Goal: Information Seeking & Learning: Learn about a topic

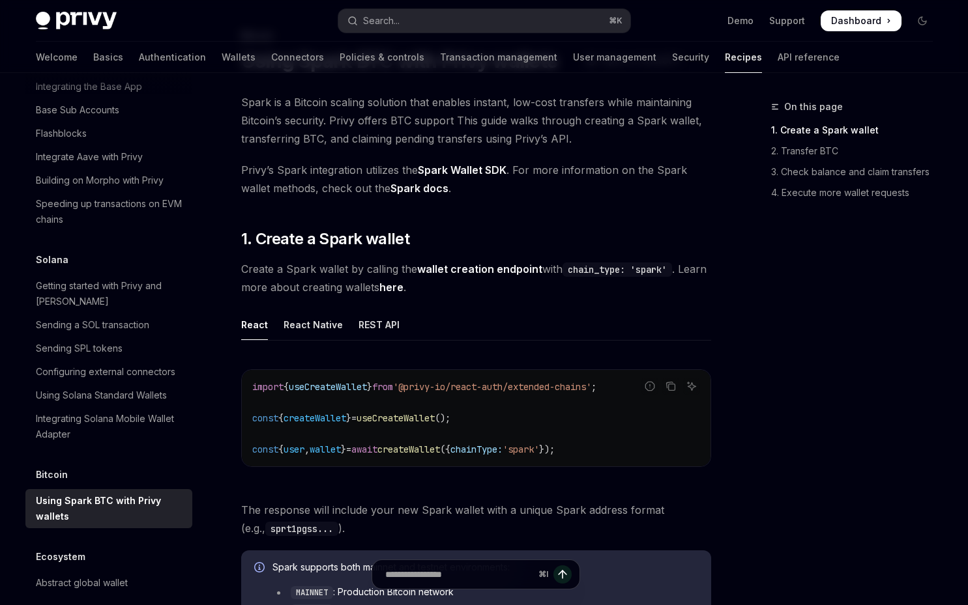
scroll to position [66, 0]
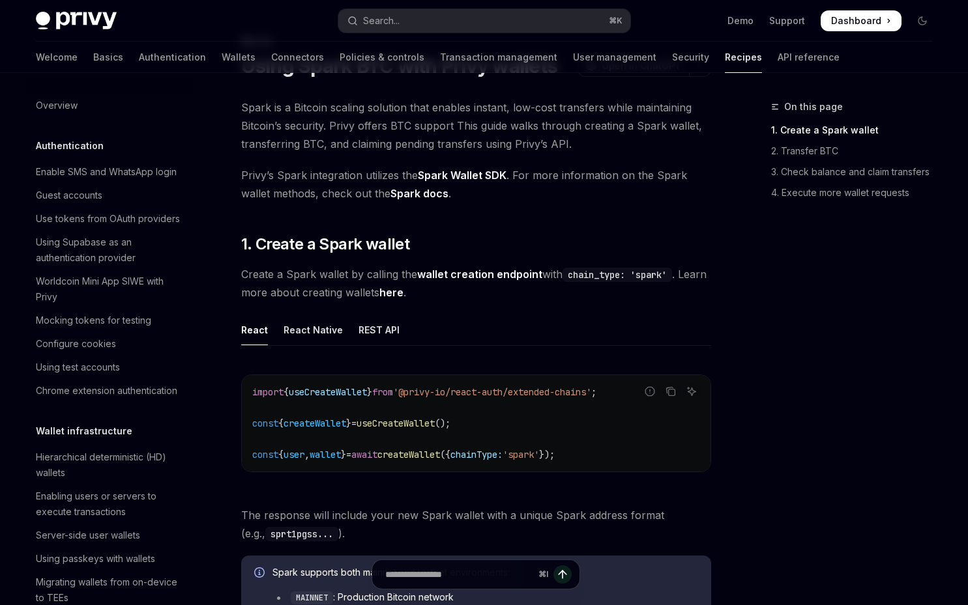
scroll to position [1904, 0]
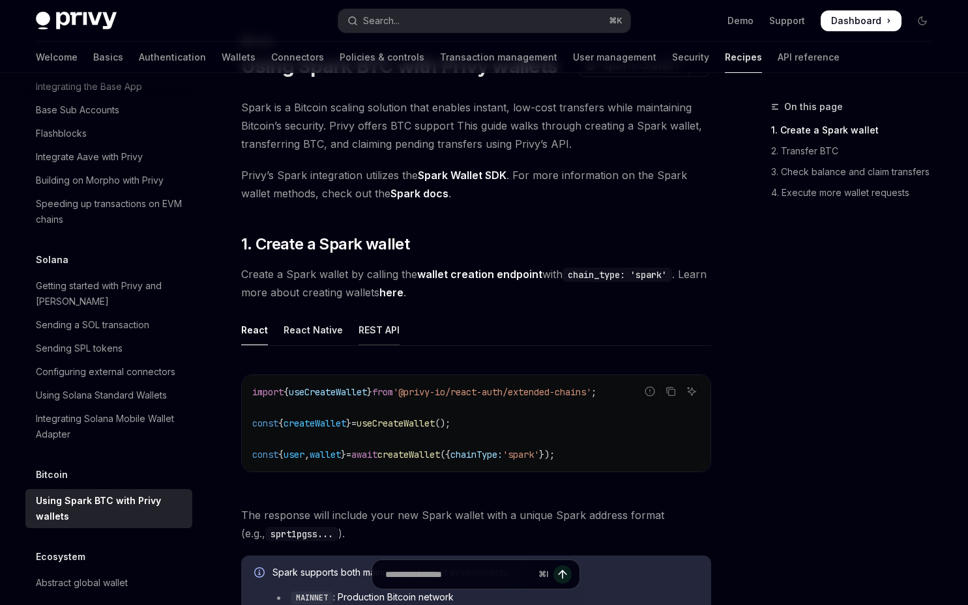
click at [386, 332] on div "REST API" at bounding box center [378, 330] width 41 height 31
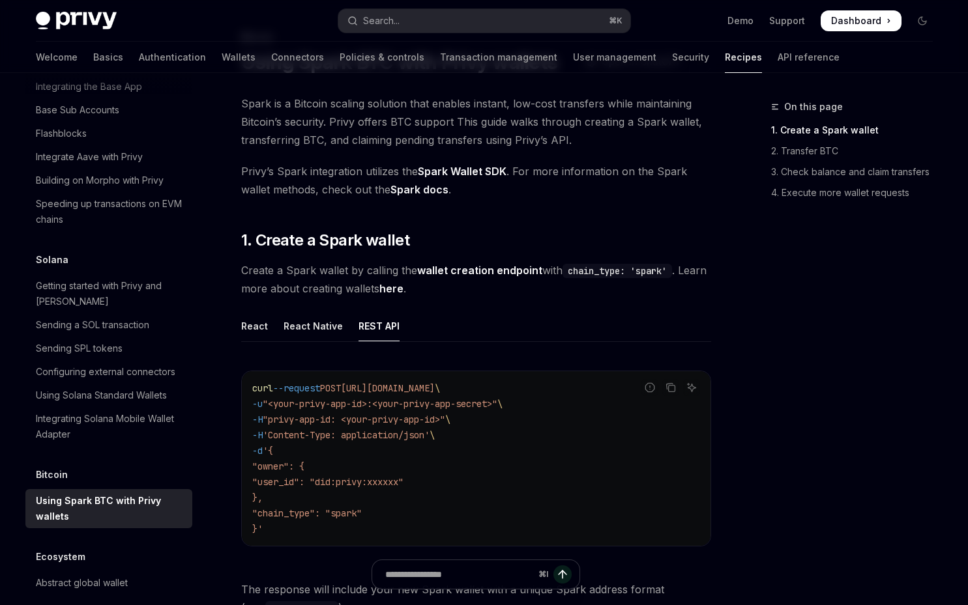
scroll to position [71, 0]
click at [472, 270] on link "wallet creation endpoint" at bounding box center [479, 270] width 125 height 14
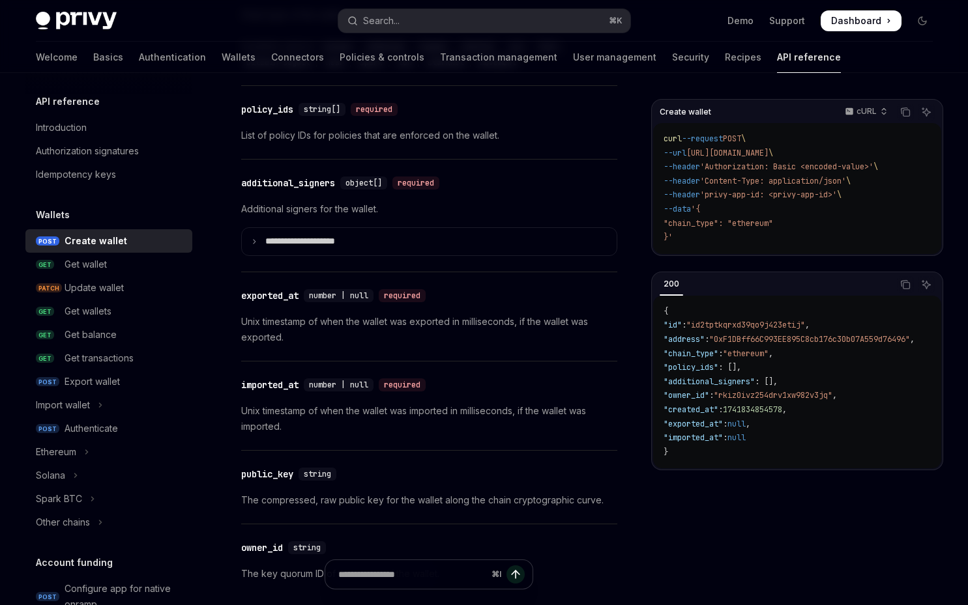
scroll to position [1803, 0]
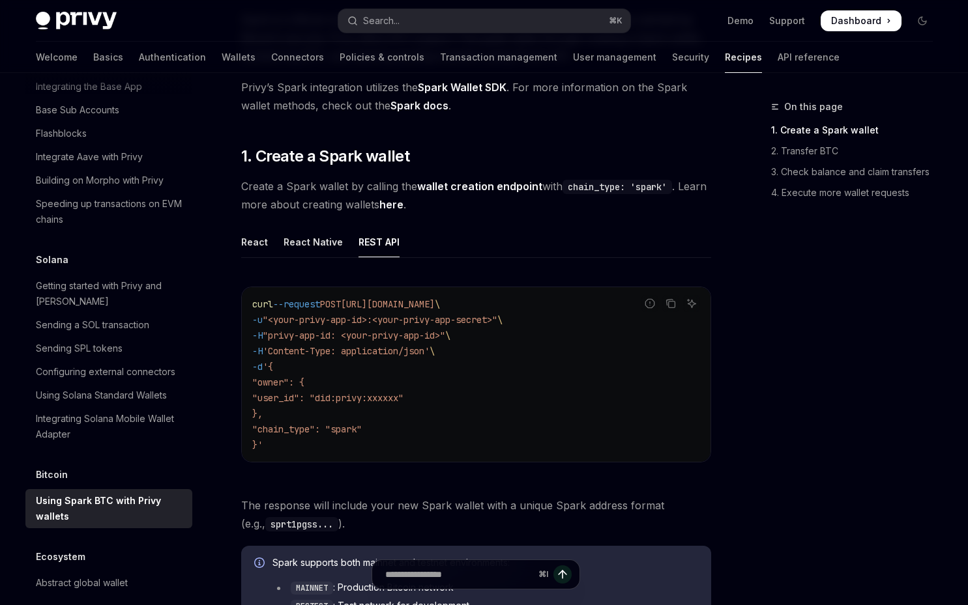
scroll to position [152, 0]
click at [403, 207] on link "here" at bounding box center [391, 206] width 24 height 14
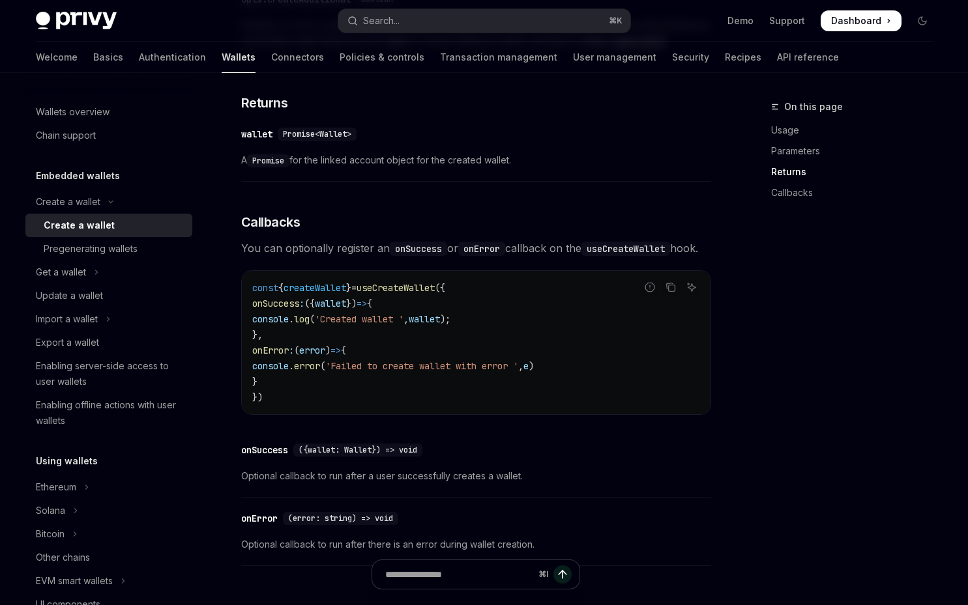
scroll to position [789, 0]
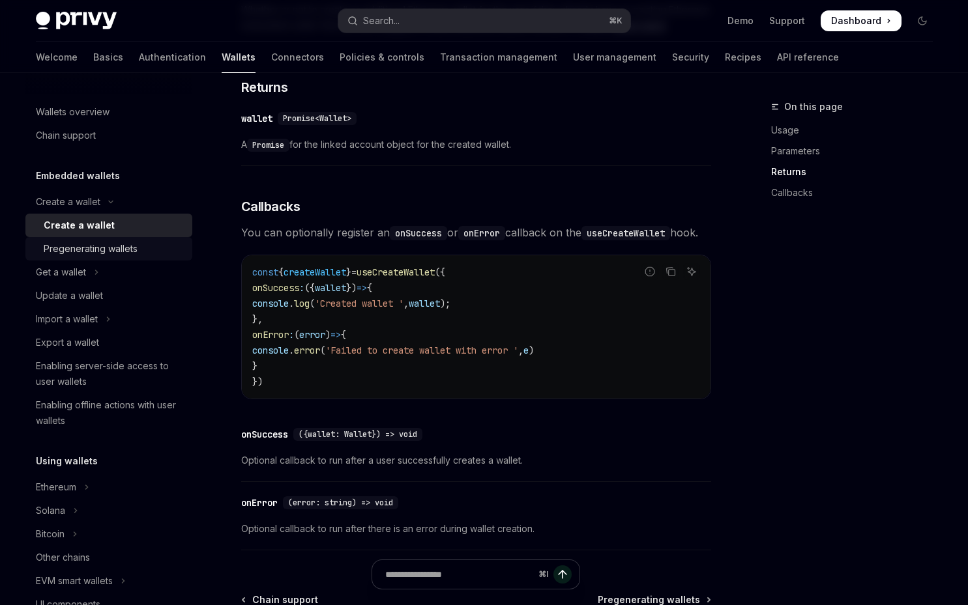
click at [104, 254] on div "Pregenerating wallets" at bounding box center [91, 249] width 94 height 16
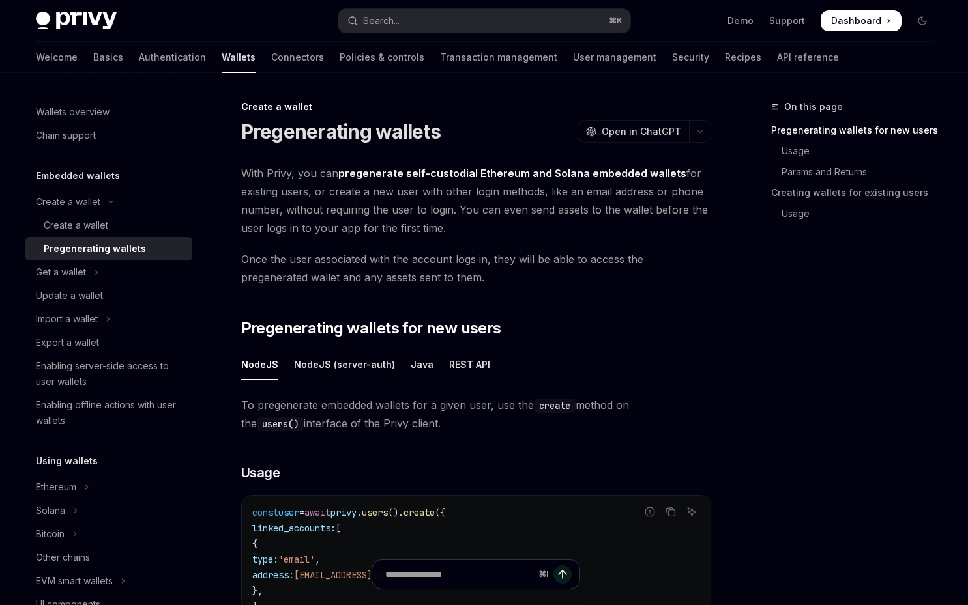
click at [96, 239] on link "Pregenerating wallets" at bounding box center [108, 248] width 167 height 23
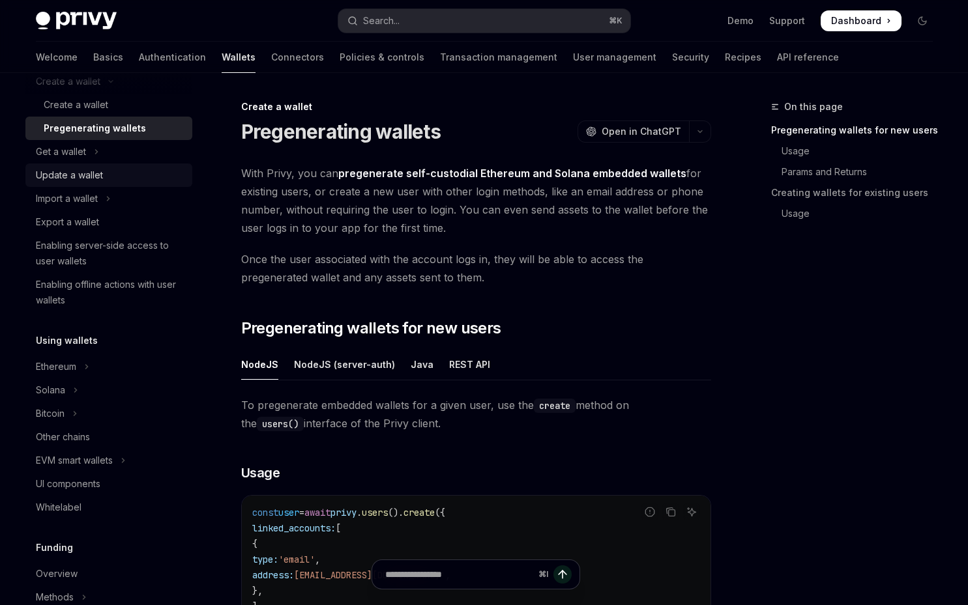
scroll to position [139, 0]
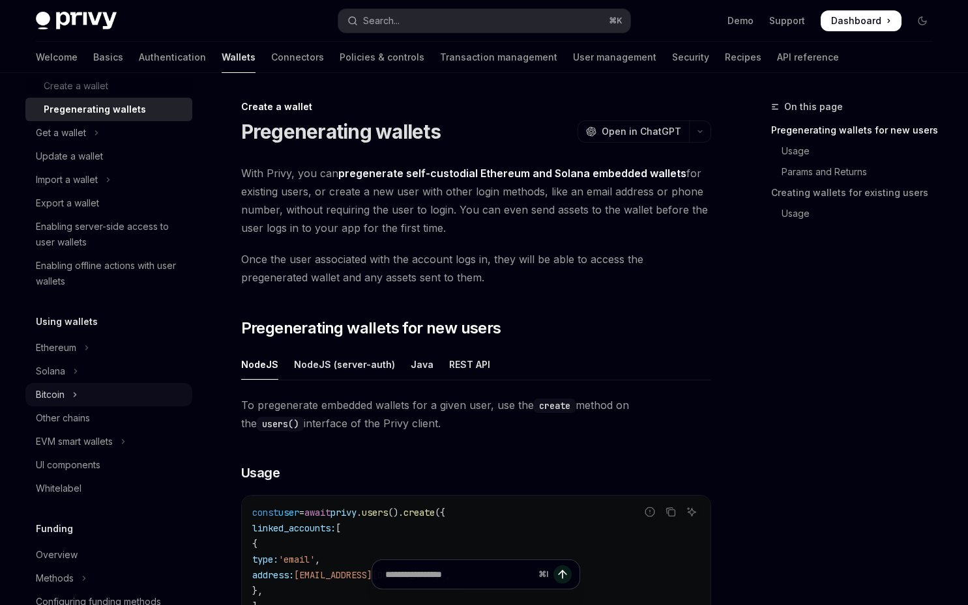
click at [63, 395] on div "Bitcoin" at bounding box center [50, 395] width 29 height 16
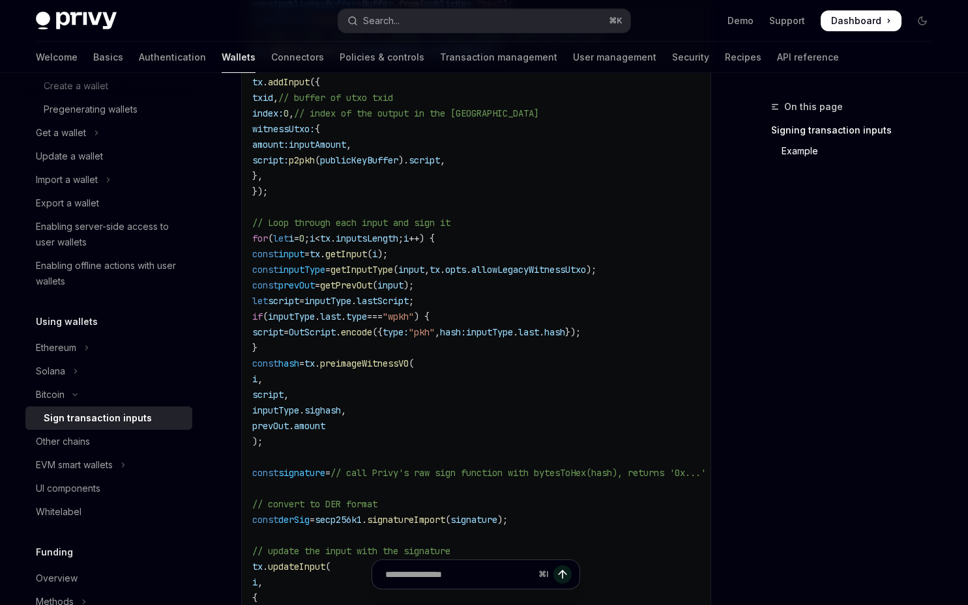
scroll to position [602, 0]
click at [87, 441] on div "Other chains" at bounding box center [63, 442] width 54 height 16
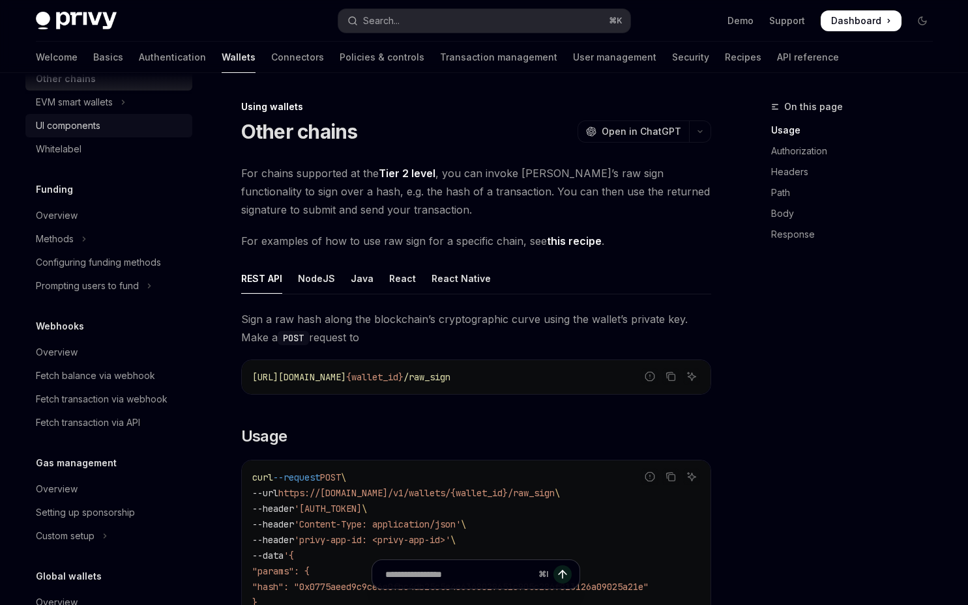
scroll to position [504, 0]
click at [54, 210] on div "Overview" at bounding box center [57, 215] width 42 height 16
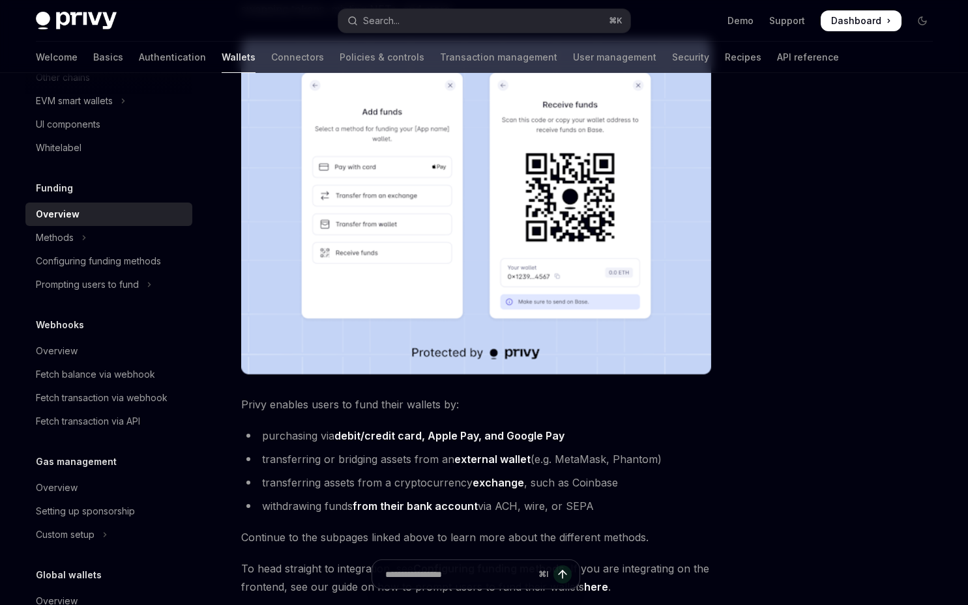
scroll to position [230, 0]
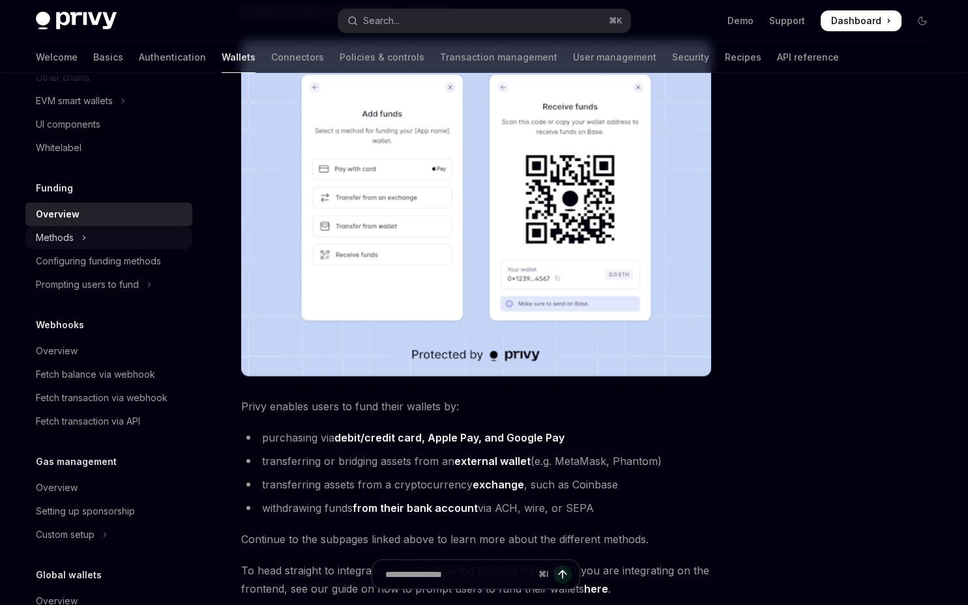
click at [69, 231] on div "Methods" at bounding box center [55, 238] width 38 height 16
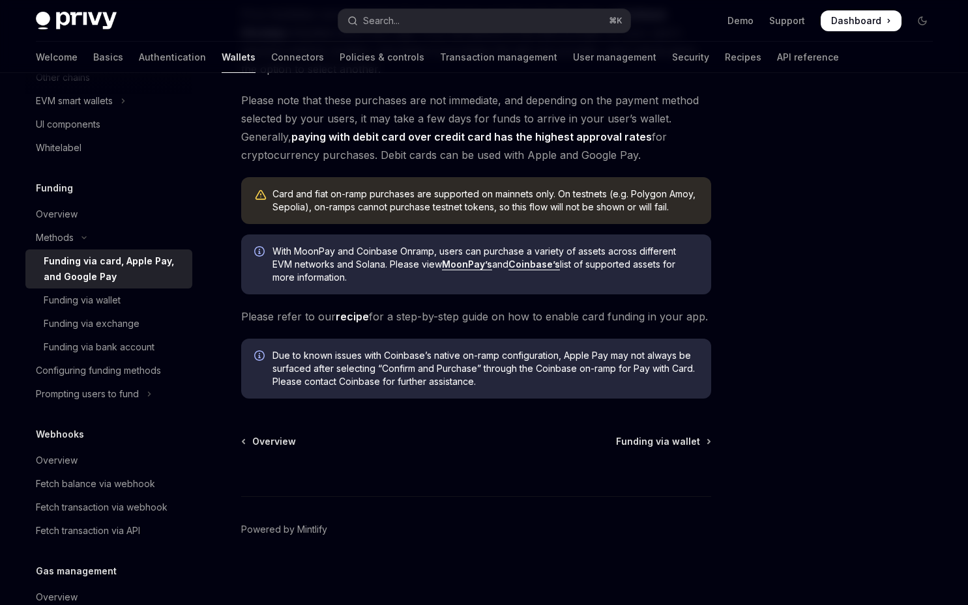
scroll to position [330, 0]
click at [132, 349] on div "Funding via bank account" at bounding box center [99, 348] width 111 height 16
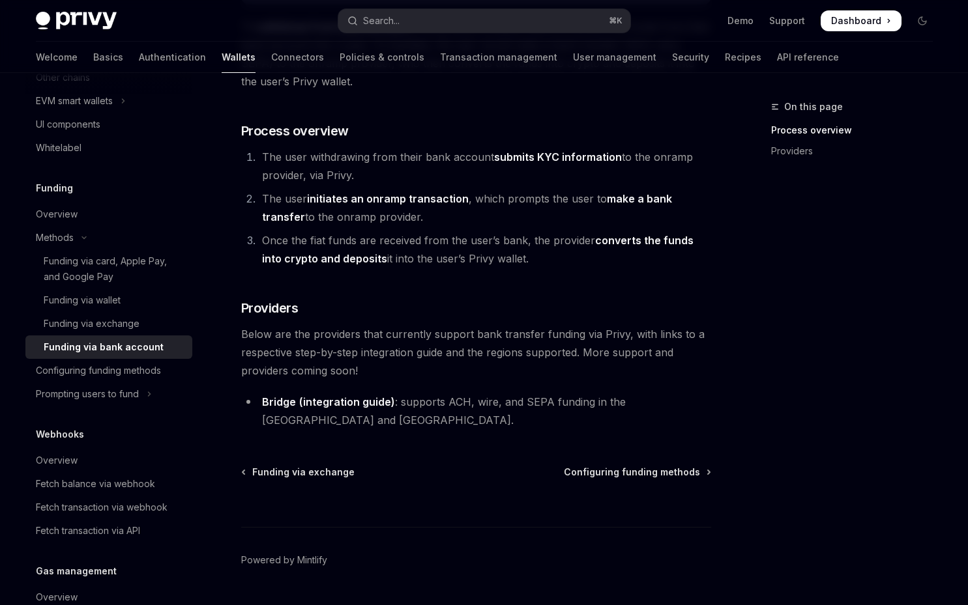
scroll to position [211, 0]
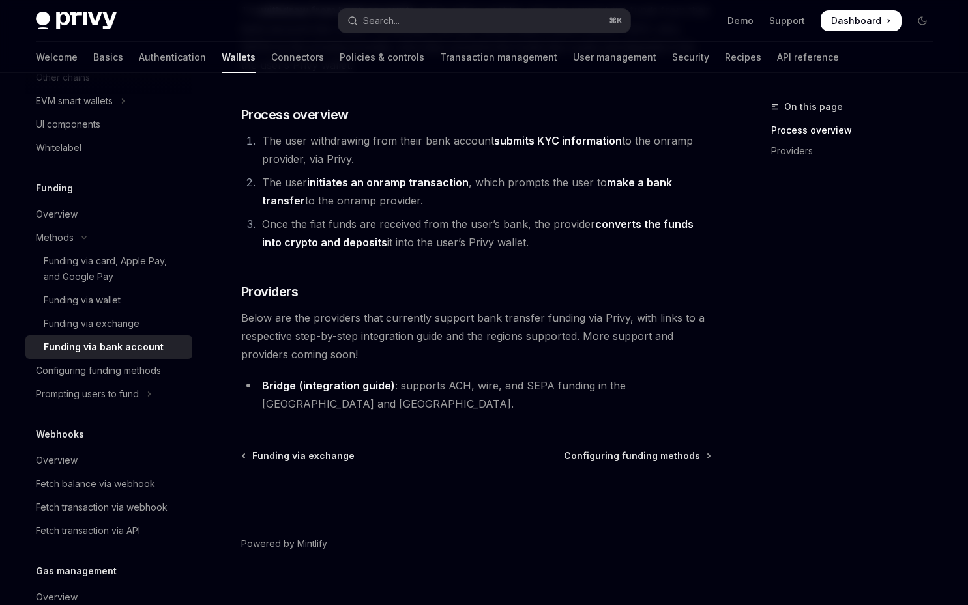
click at [315, 388] on link "(integration guide)" at bounding box center [347, 386] width 96 height 14
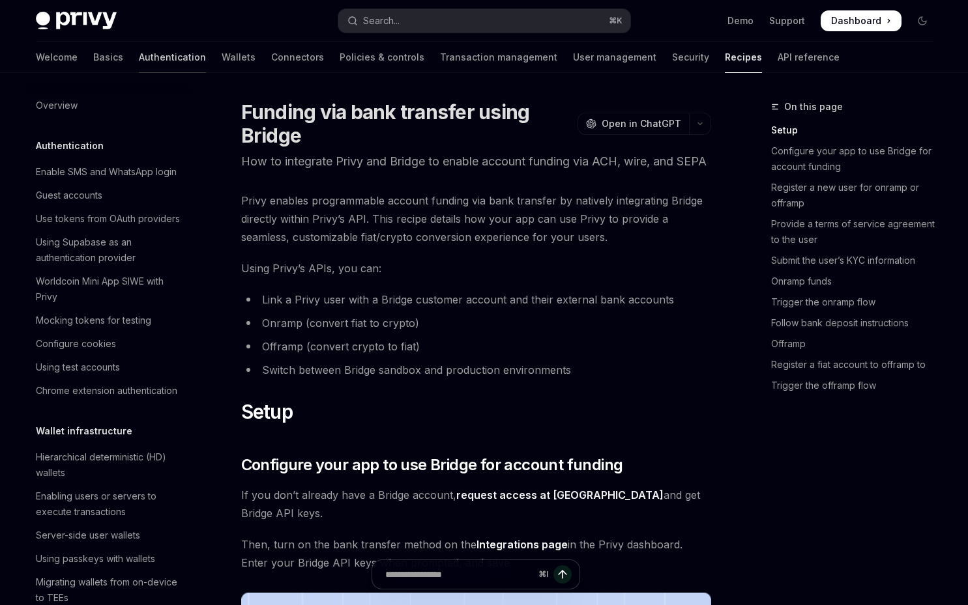
click at [139, 58] on link "Authentication" at bounding box center [172, 57] width 67 height 31
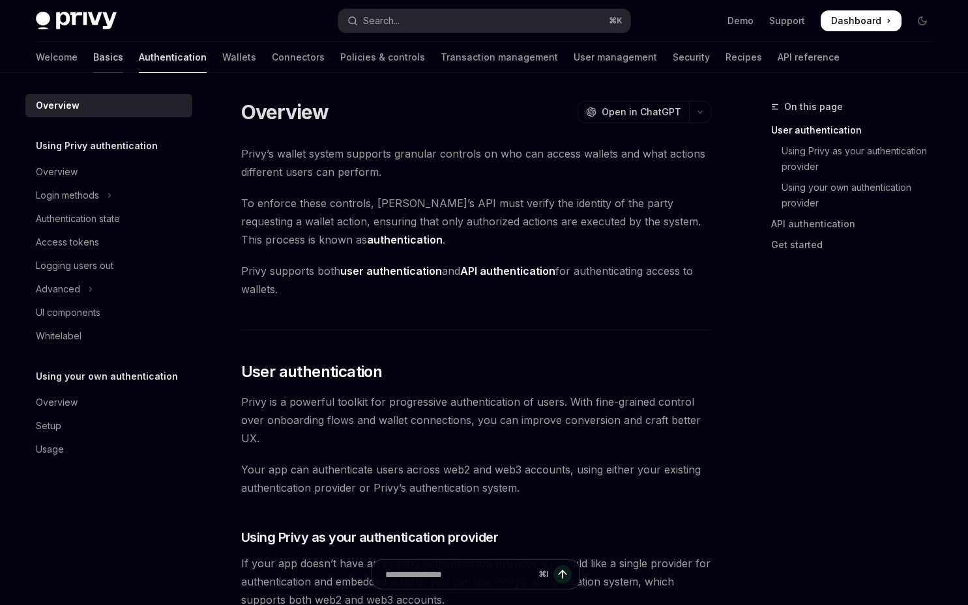
click at [93, 56] on link "Basics" at bounding box center [108, 57] width 30 height 31
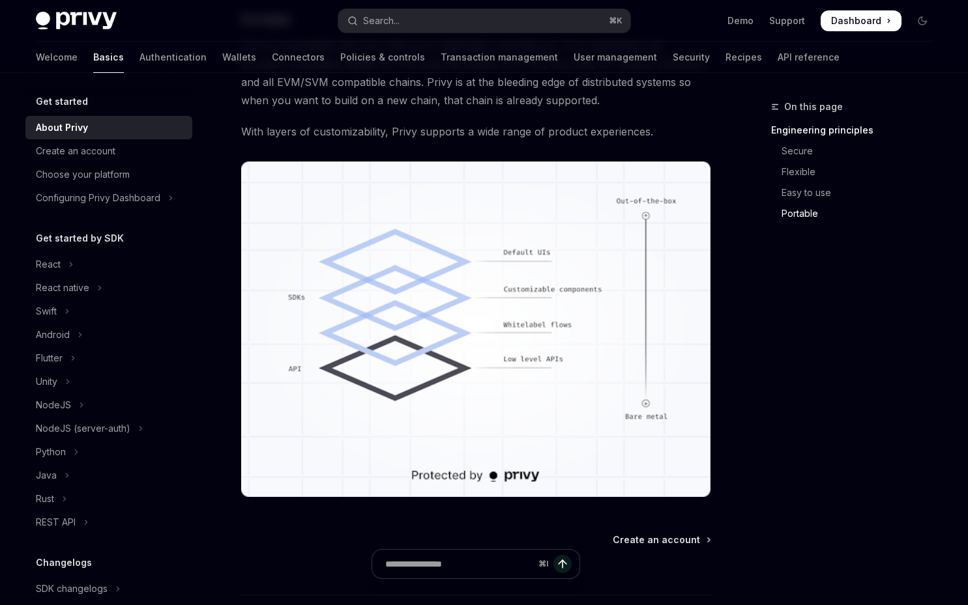
scroll to position [1116, 0]
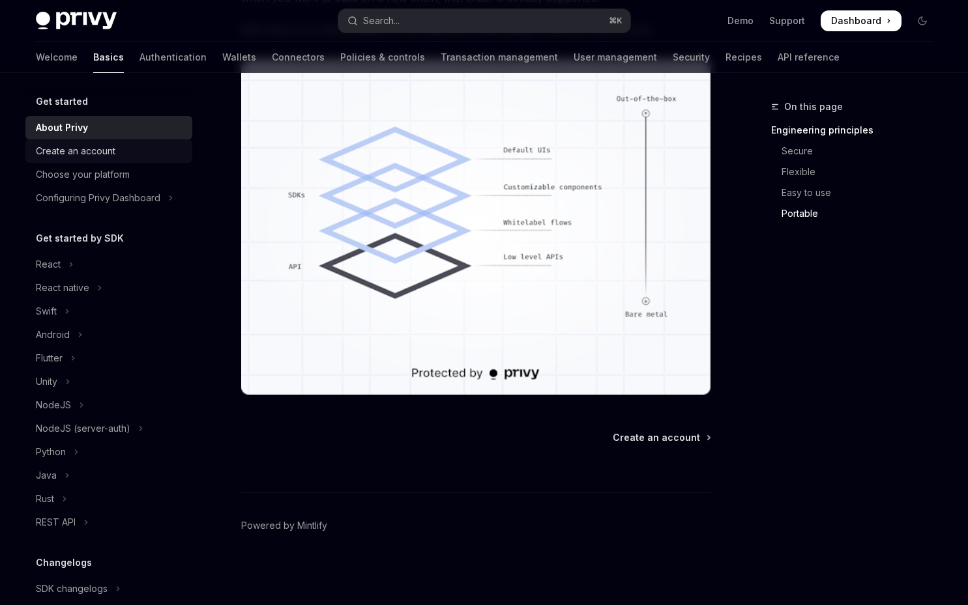
click at [70, 150] on div "Create an account" at bounding box center [76, 151] width 80 height 16
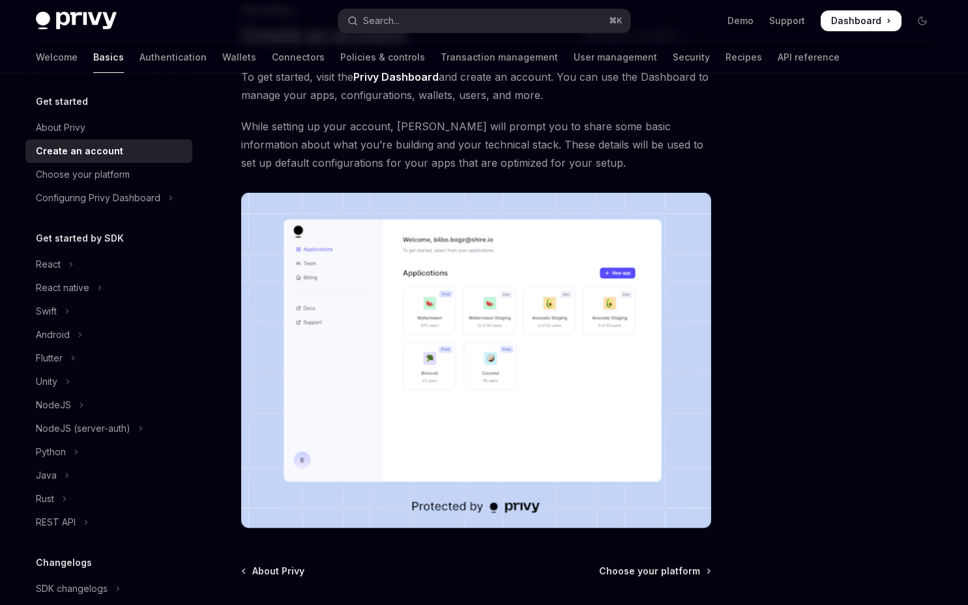
scroll to position [230, 0]
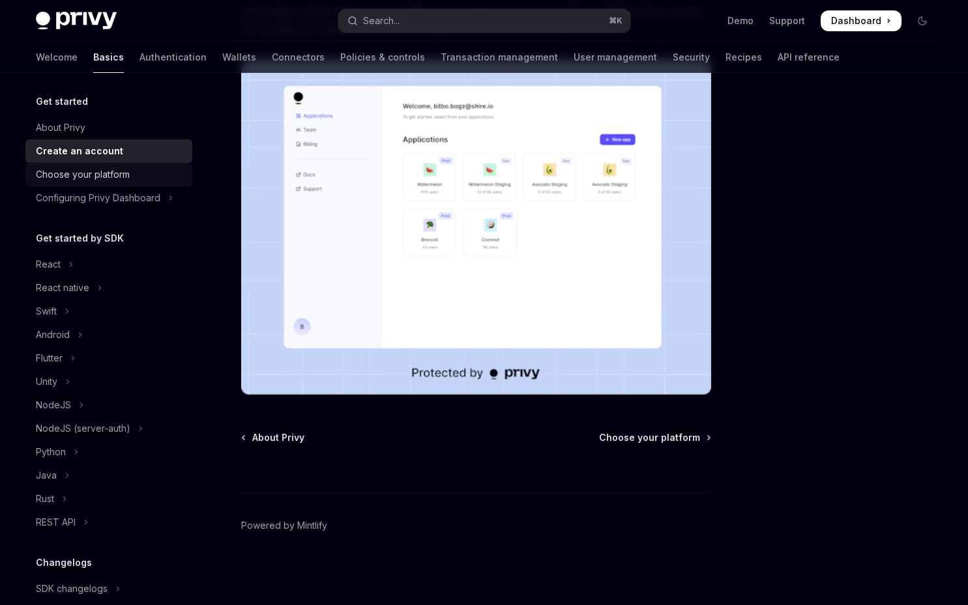
click at [142, 168] on div "Choose your platform" at bounding box center [110, 175] width 149 height 16
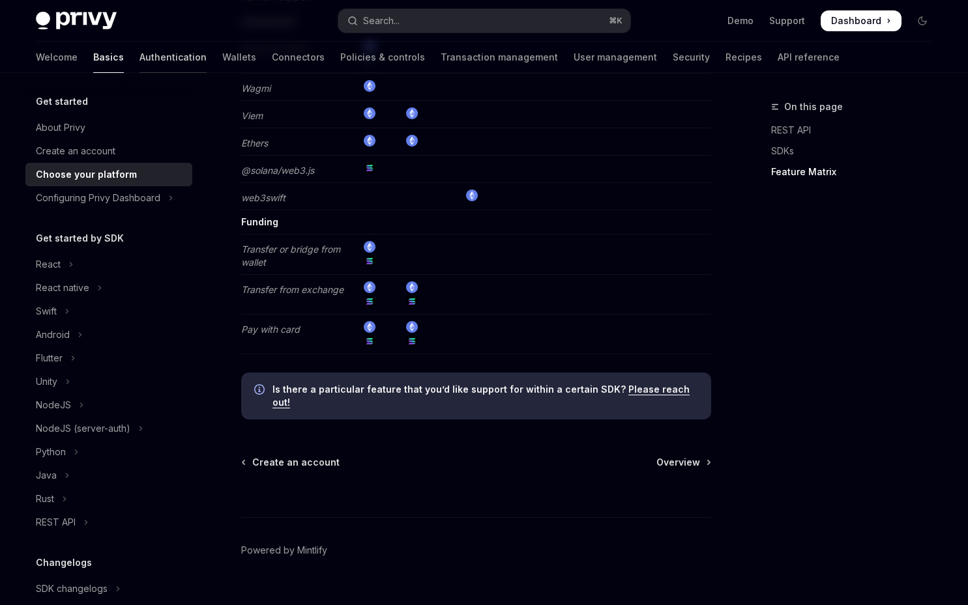
click at [139, 61] on link "Authentication" at bounding box center [172, 57] width 67 height 31
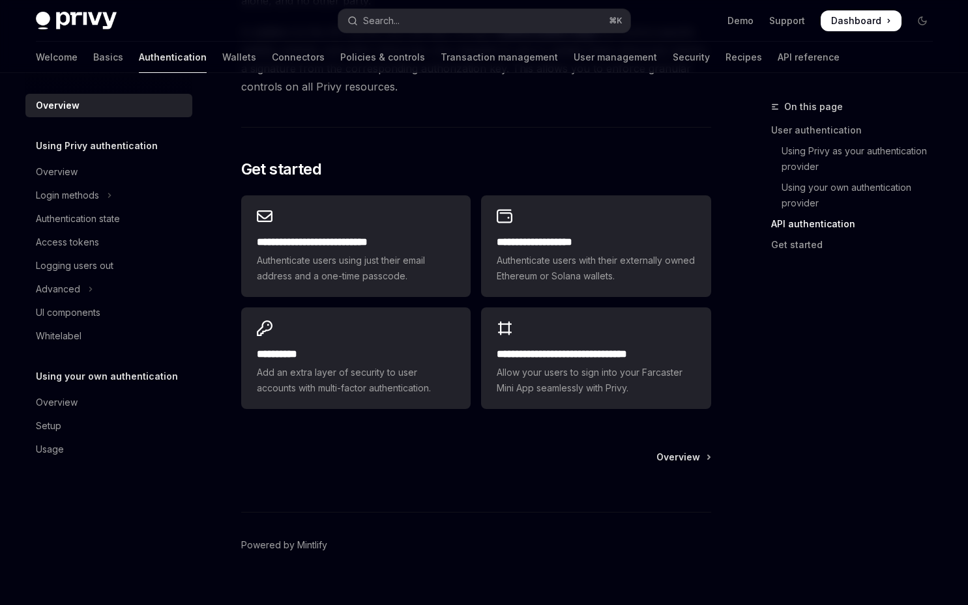
scroll to position [1047, 0]
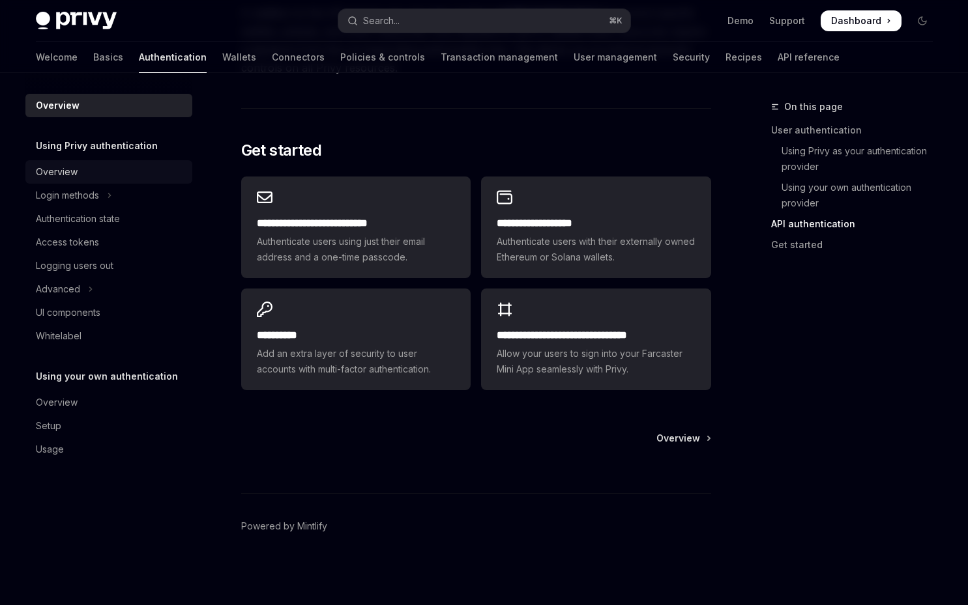
click at [96, 170] on div "Overview" at bounding box center [110, 172] width 149 height 16
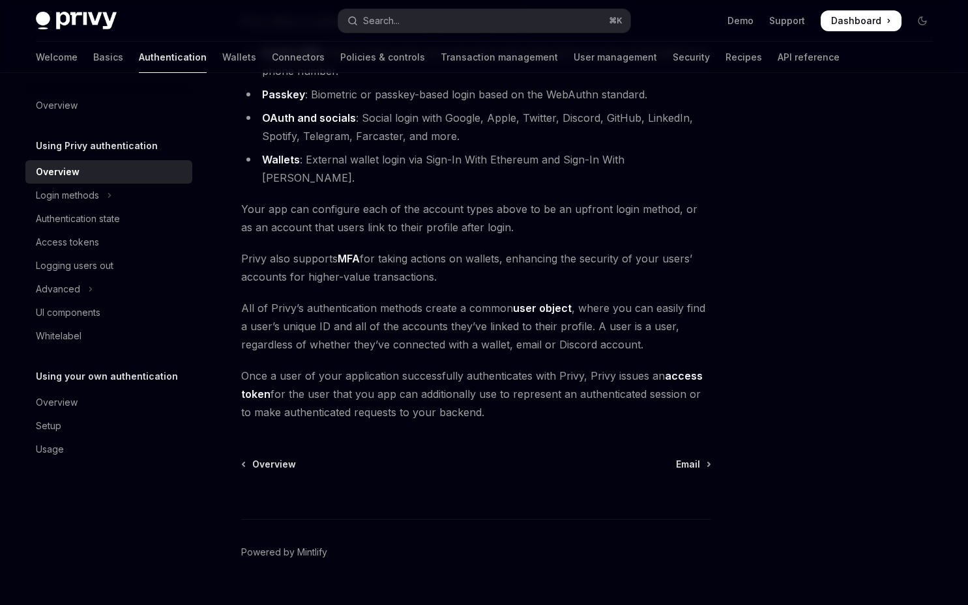
scroll to position [179, 0]
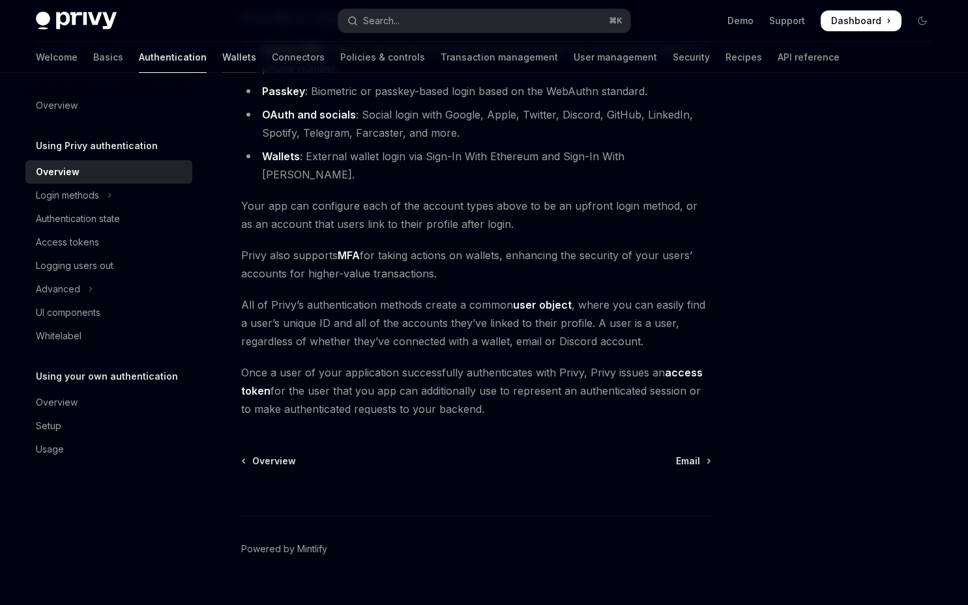
click at [222, 55] on link "Wallets" at bounding box center [239, 57] width 34 height 31
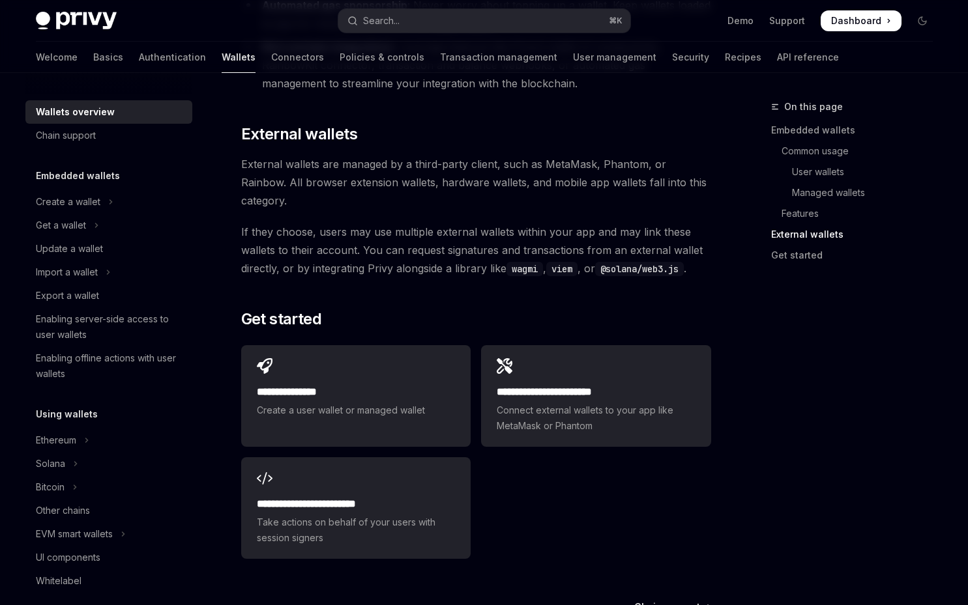
scroll to position [1911, 0]
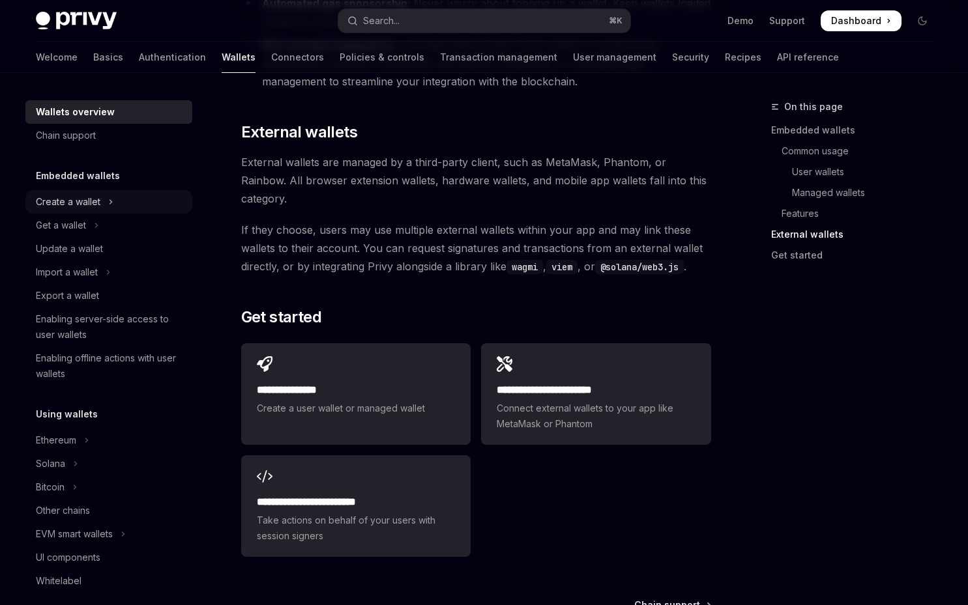
click at [82, 209] on div "Create a wallet" at bounding box center [68, 202] width 65 height 16
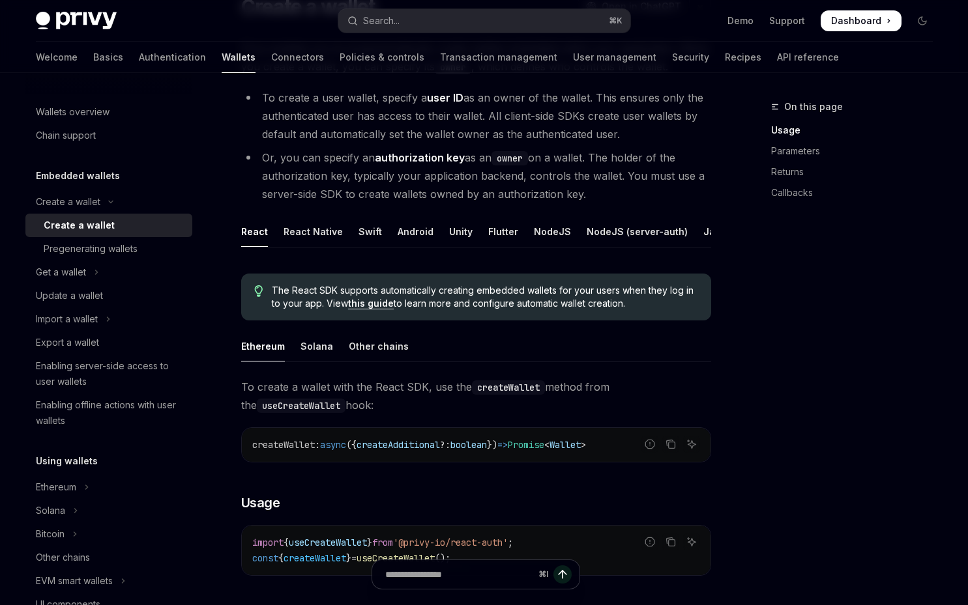
scroll to position [130, 0]
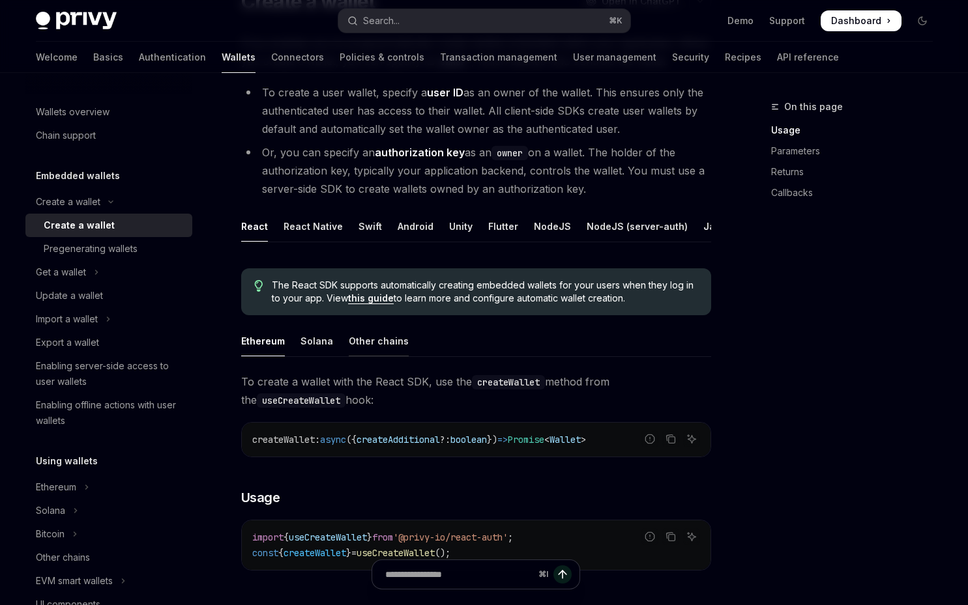
click at [376, 338] on div "Other chains" at bounding box center [379, 341] width 60 height 31
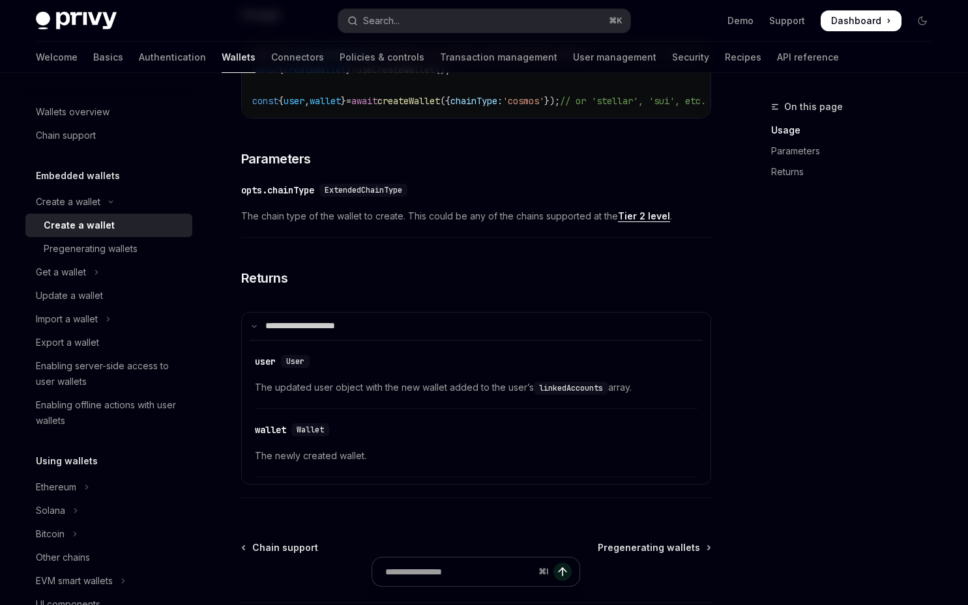
scroll to position [645, 0]
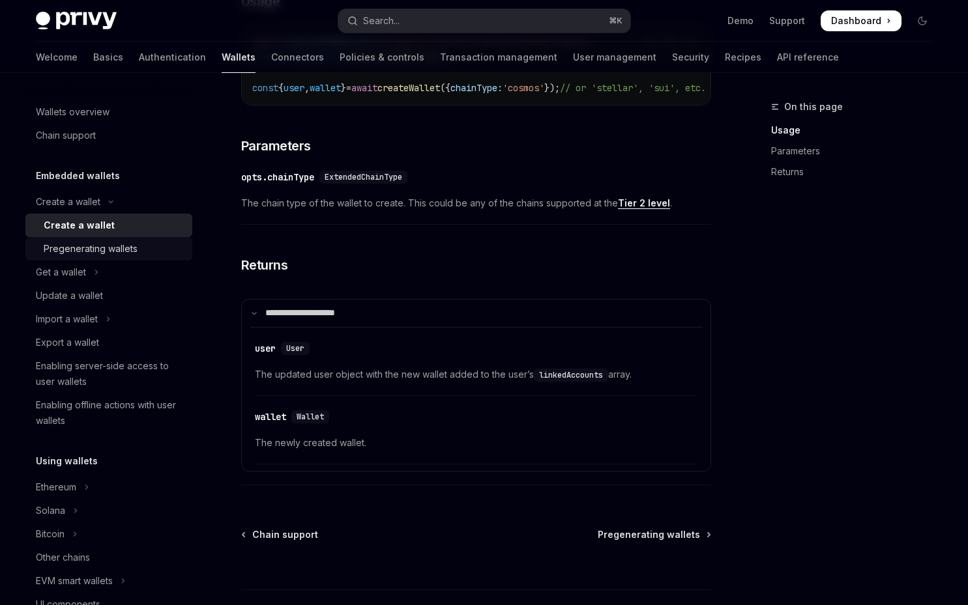
click at [83, 259] on link "Pregenerating wallets" at bounding box center [108, 248] width 167 height 23
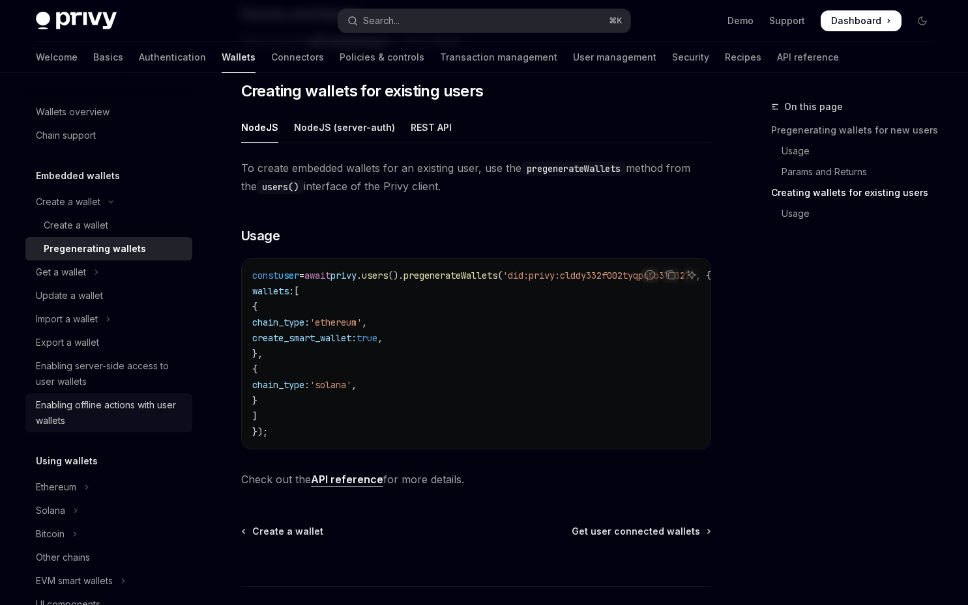
scroll to position [19, 0]
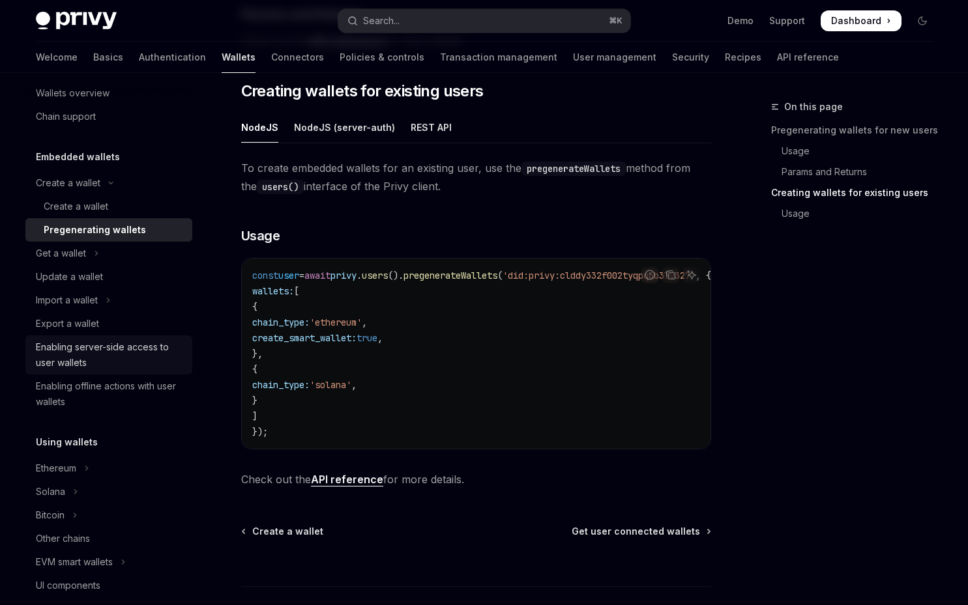
click at [106, 368] on div "Enabling server-side access to user wallets" at bounding box center [110, 355] width 149 height 31
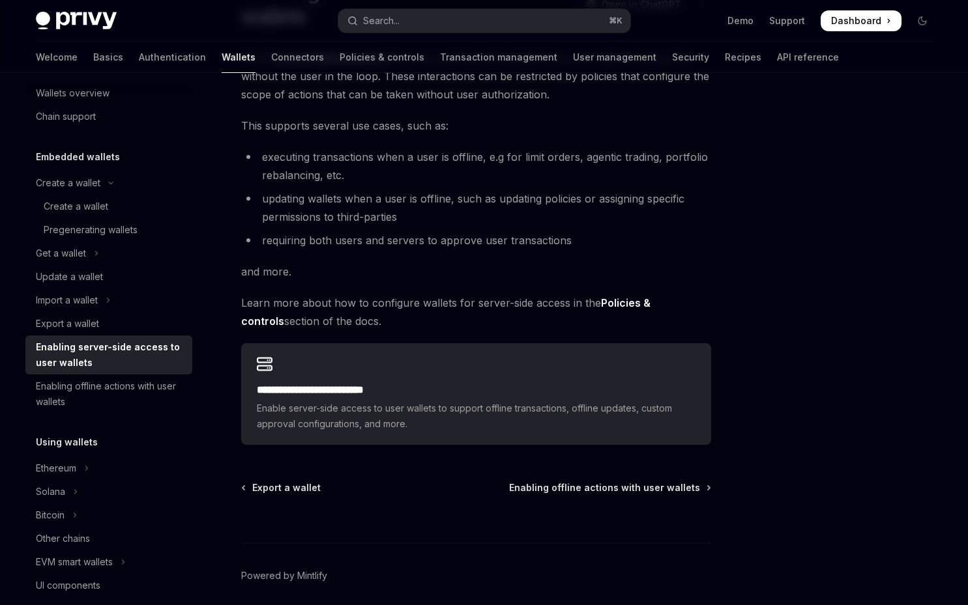
scroll to position [140, 0]
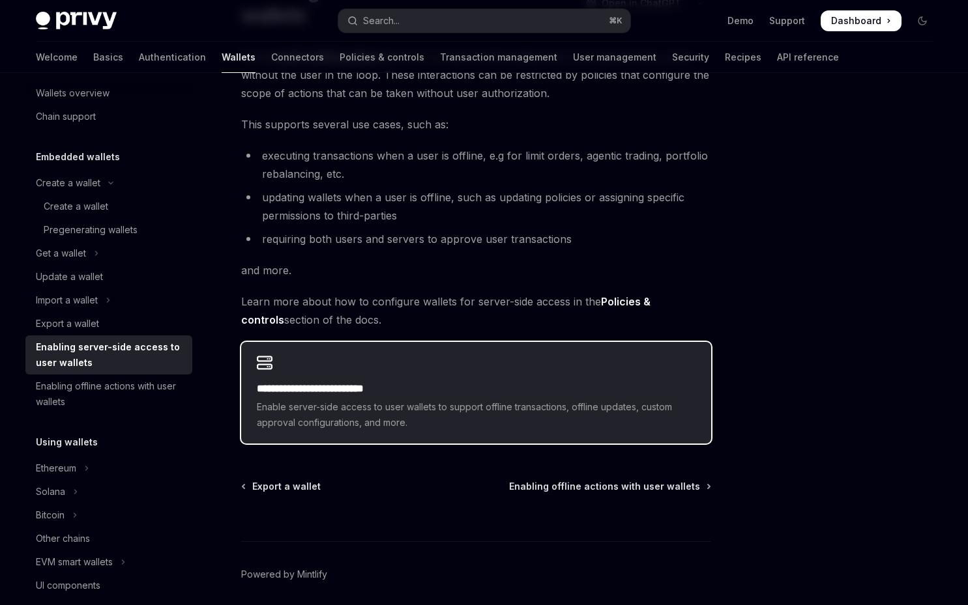
click at [571, 402] on span "Enable server-side access to user wallets to support offline transactions, offl…" at bounding box center [476, 414] width 439 height 31
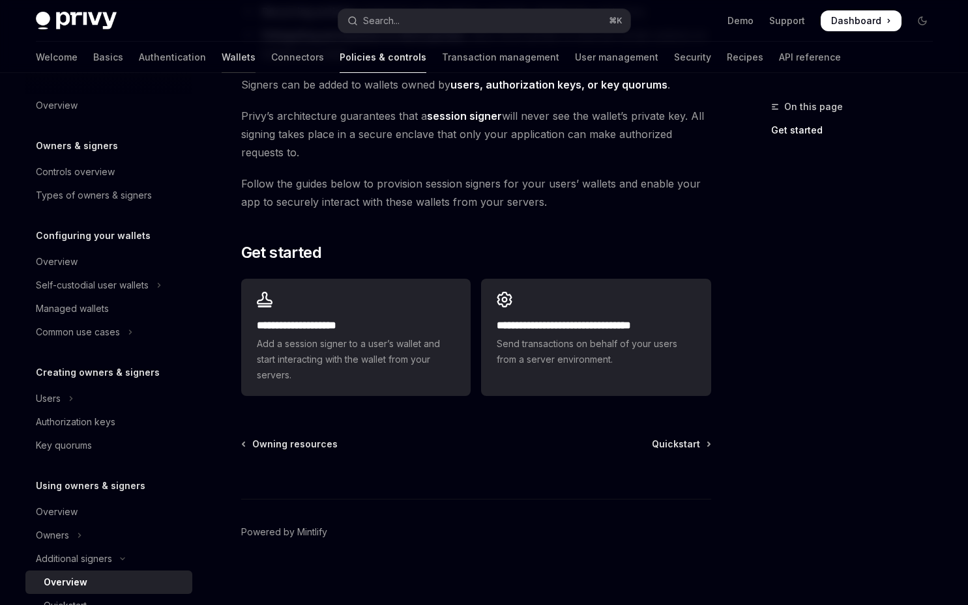
click at [222, 55] on link "Wallets" at bounding box center [239, 57] width 34 height 31
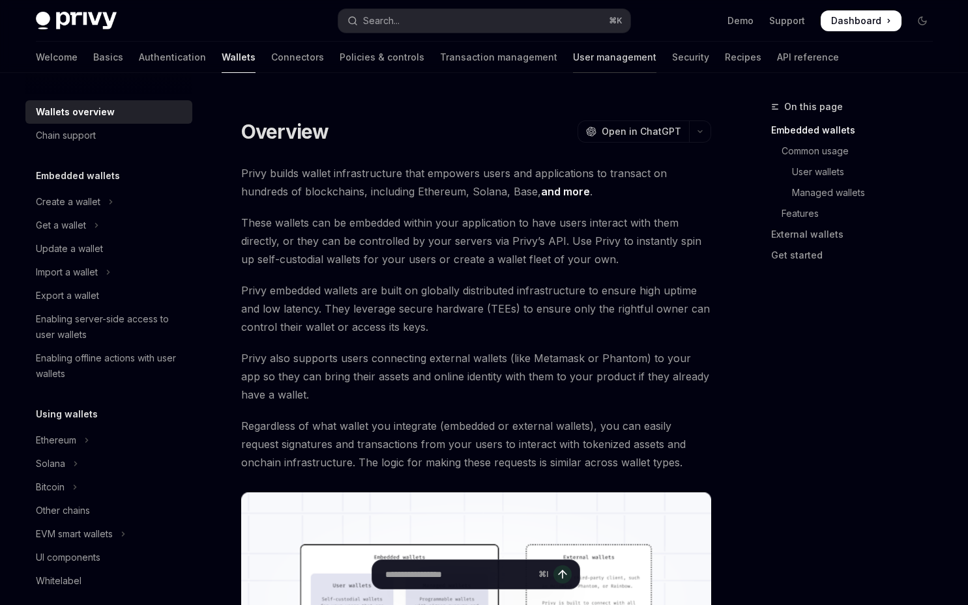
click at [573, 68] on link "User management" at bounding box center [614, 57] width 83 height 31
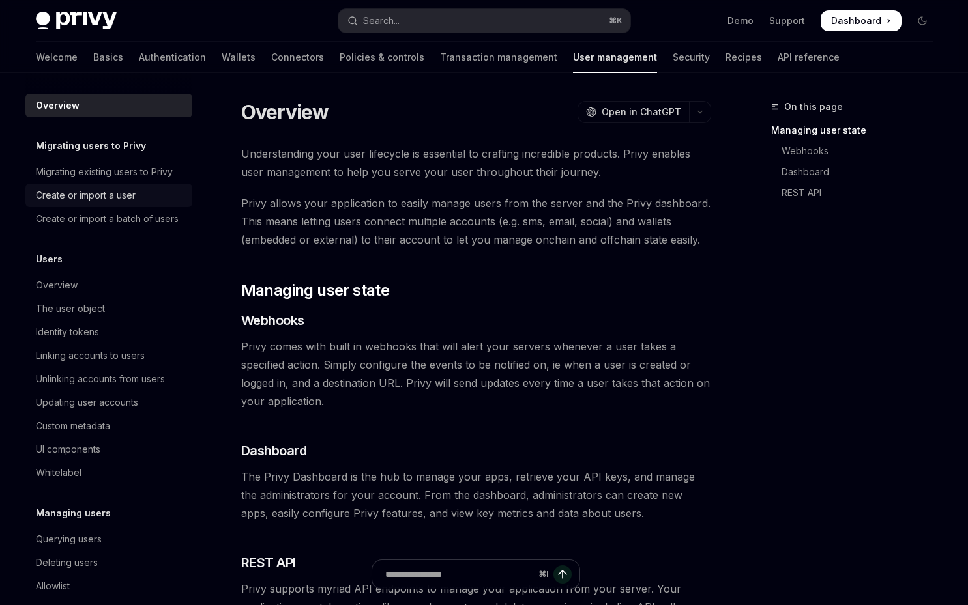
click at [125, 198] on div "Create or import a user" at bounding box center [86, 196] width 100 height 16
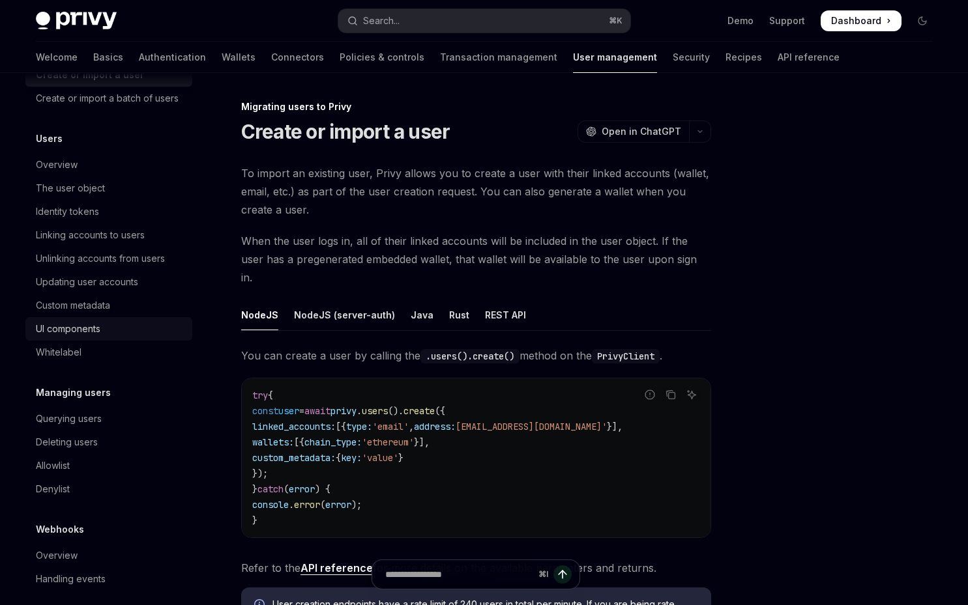
scroll to position [132, 0]
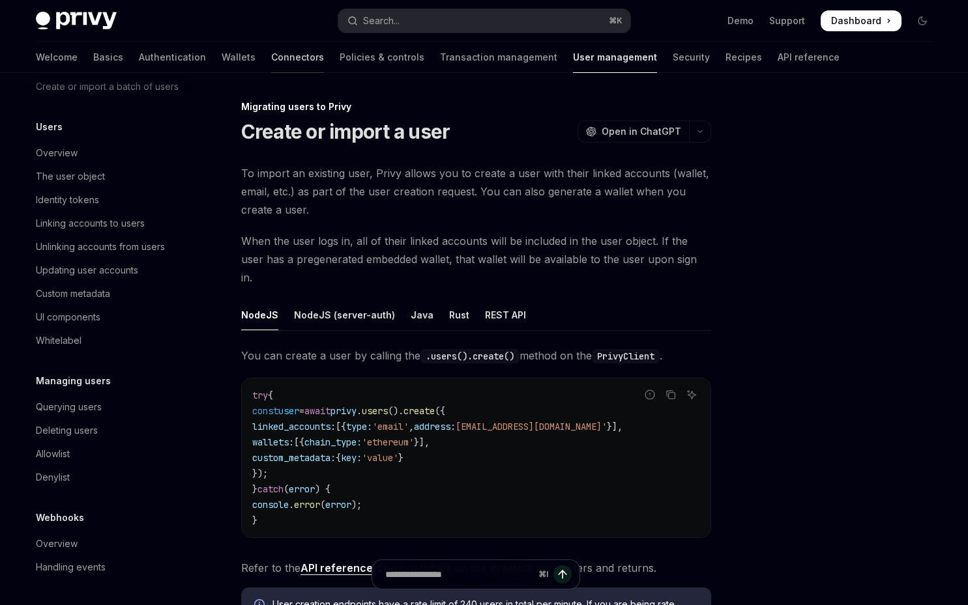
click at [271, 46] on link "Connectors" at bounding box center [297, 57] width 53 height 31
type textarea "*"
